Goal: Browse casually

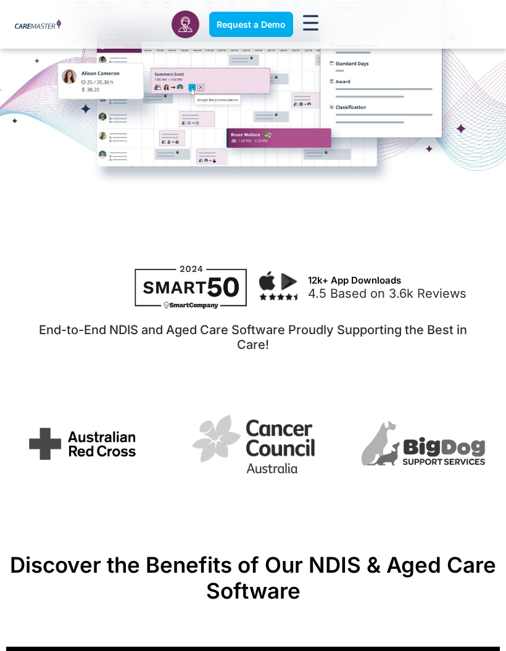
click at [431, 439] on img "3 / 7" at bounding box center [423, 443] width 128 height 49
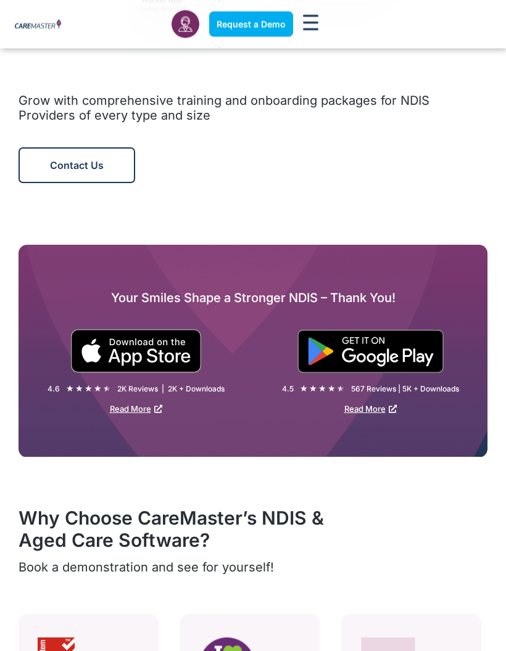
scroll to position [1711, 0]
click at [140, 347] on img at bounding box center [135, 351] width 131 height 44
click at [316, 23] on rect "Menu Toggle" at bounding box center [310, 23] width 15 height 2
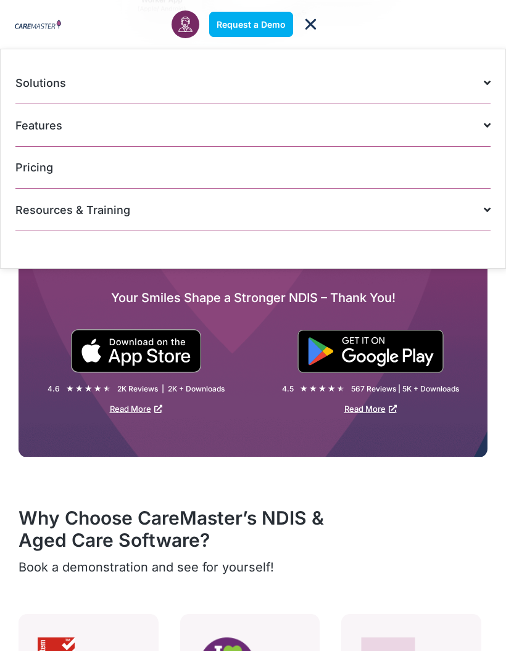
click at [38, 28] on img at bounding box center [38, 25] width 46 height 10
